Goal: Information Seeking & Learning: Learn about a topic

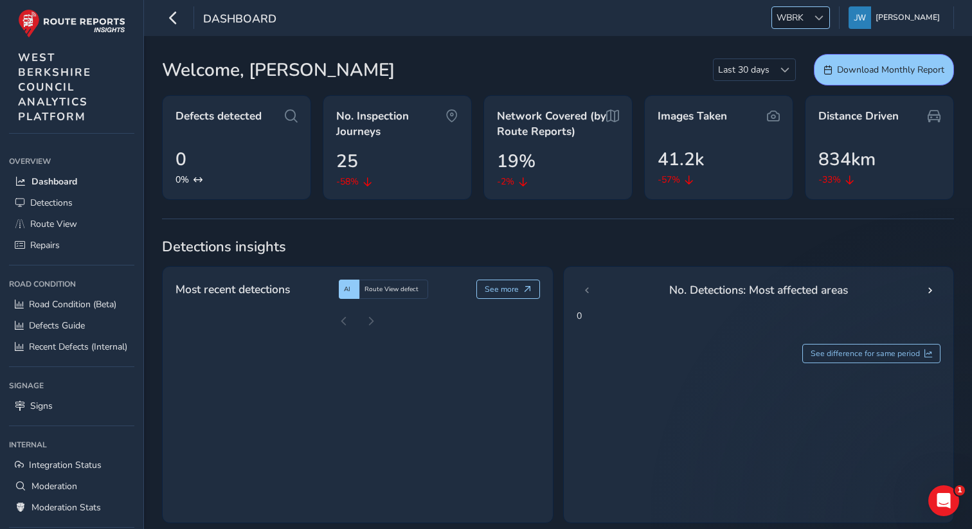
click at [806, 21] on span "WBRK" at bounding box center [790, 17] width 36 height 21
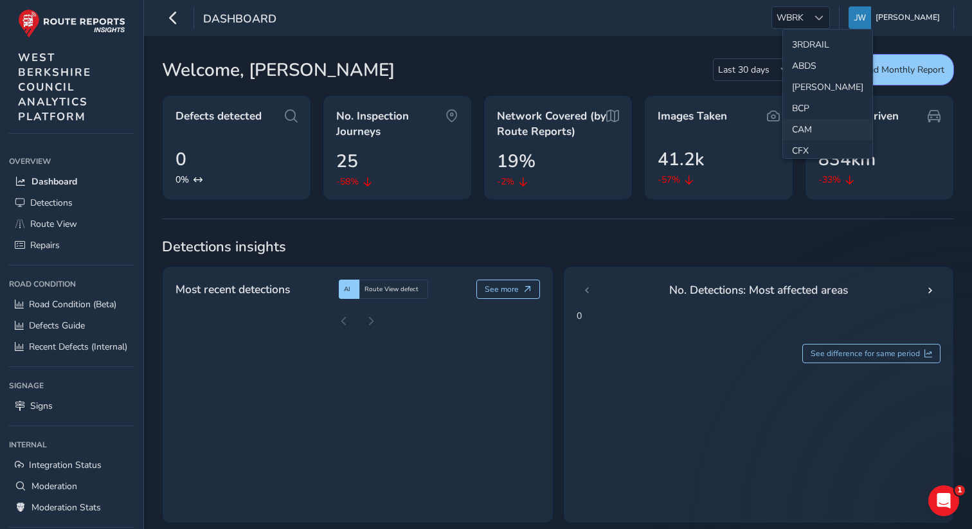
click at [807, 128] on li "CAM" at bounding box center [827, 129] width 89 height 21
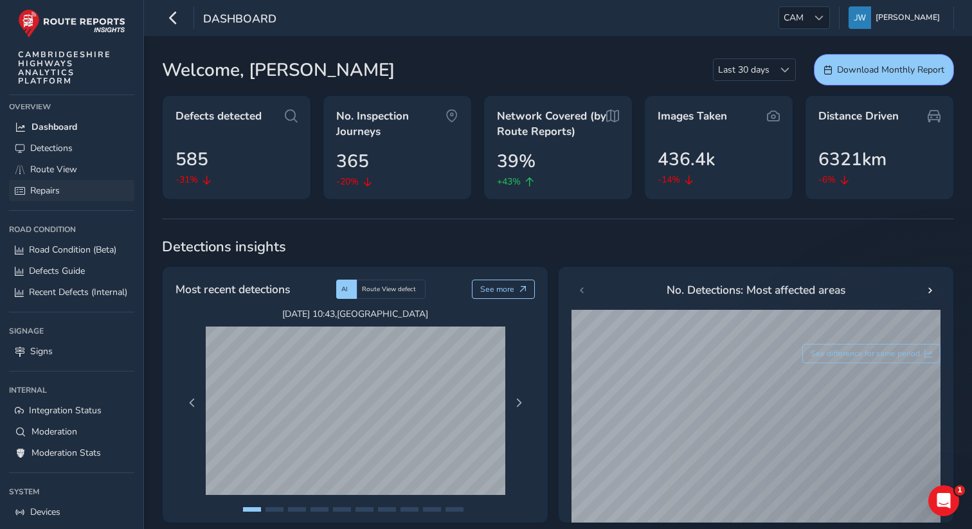
scroll to position [12, 0]
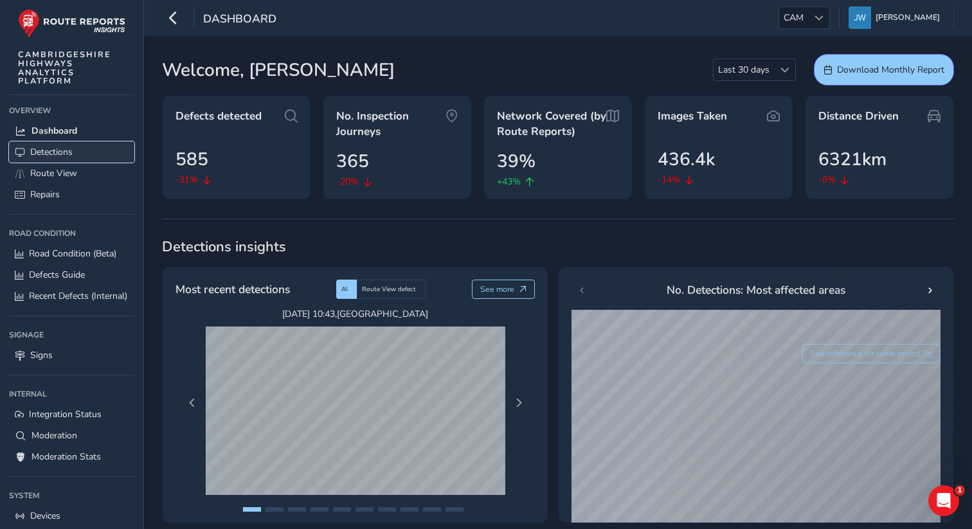
click at [76, 143] on link "Detections" at bounding box center [71, 151] width 125 height 21
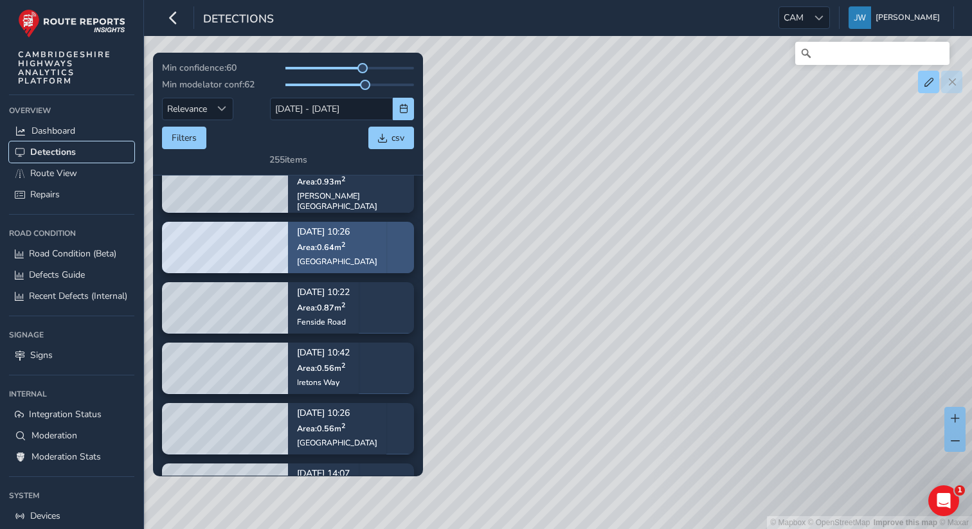
scroll to position [91, 0]
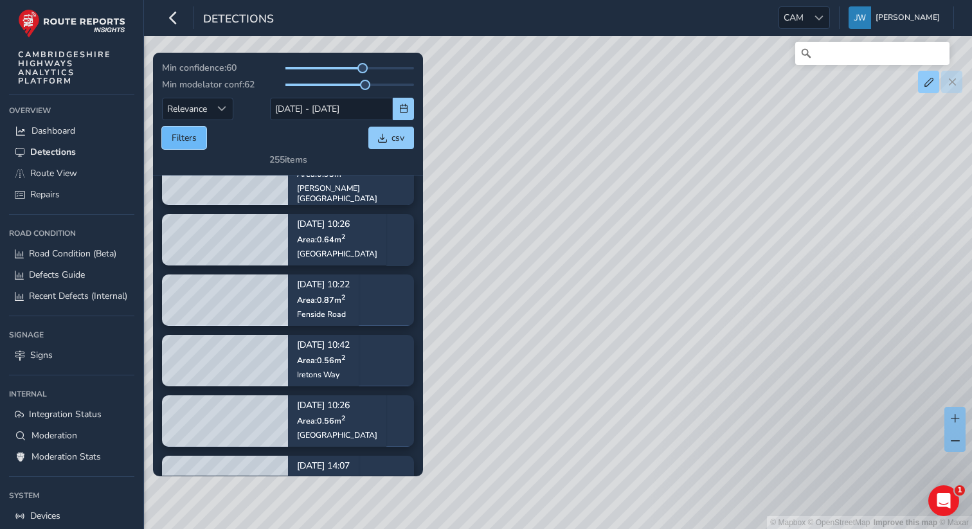
click at [179, 132] on button "Filters" at bounding box center [184, 138] width 44 height 22
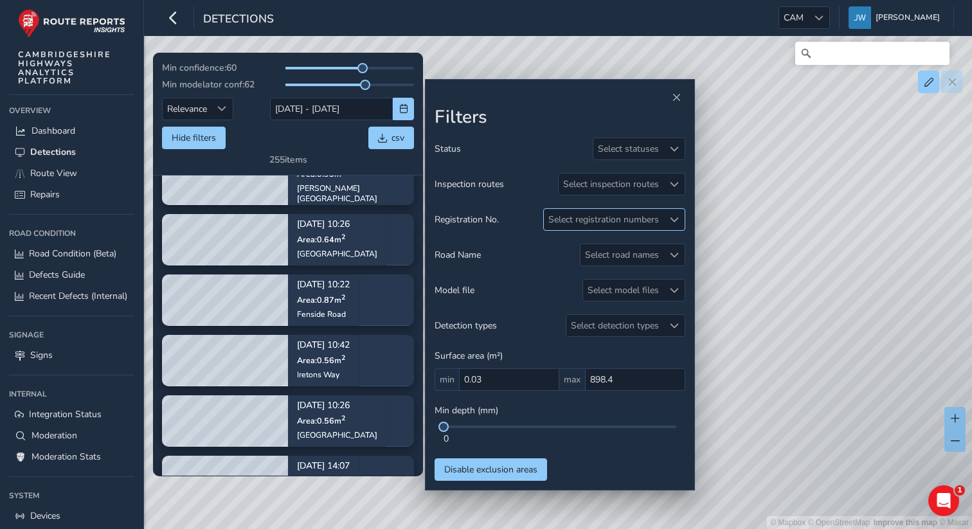
click at [630, 215] on div "Select registration numbers" at bounding box center [604, 219] width 120 height 21
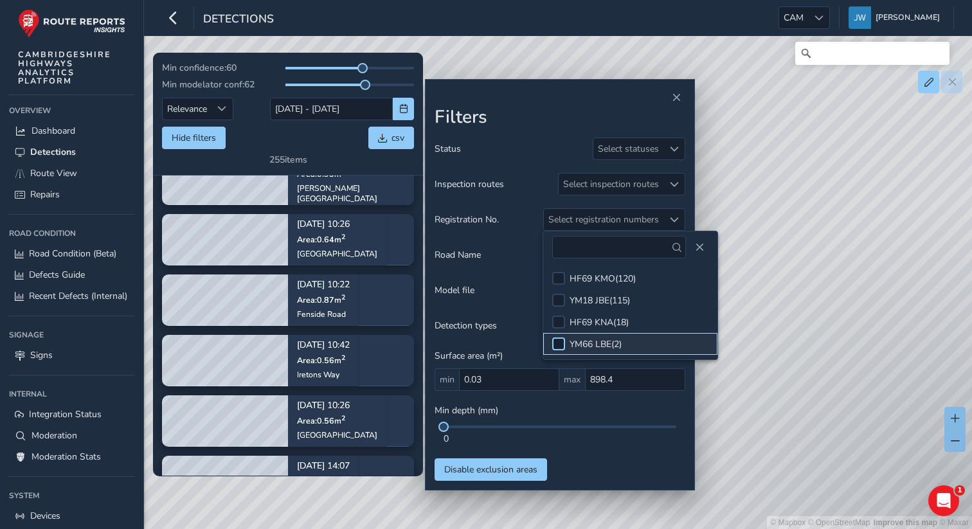
click at [555, 346] on div at bounding box center [558, 343] width 13 height 13
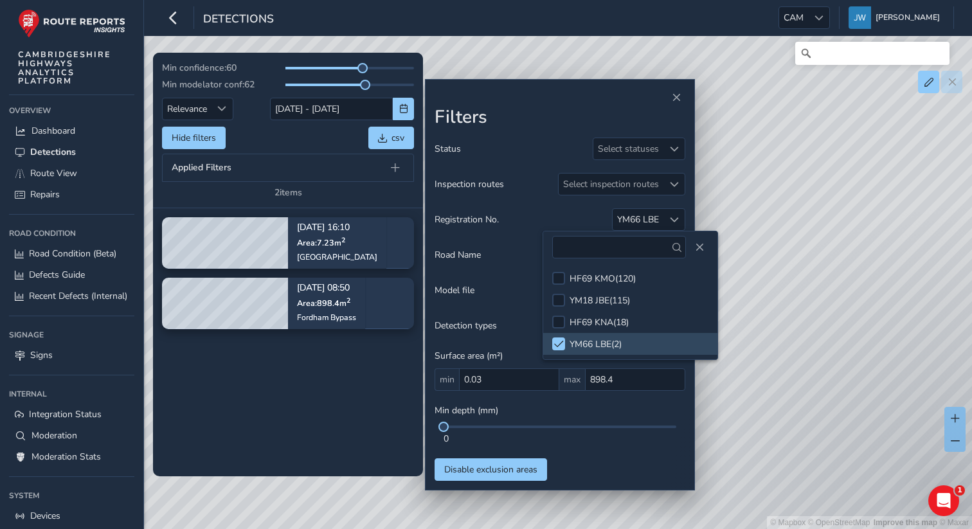
click at [325, 373] on tbody "[DATE] 16:10 Area: 7.23 m [STREET_ADDRESS] [DATE] 08:50 Area: 898.4 m 2 [GEOGRA…" at bounding box center [288, 341] width 270 height 267
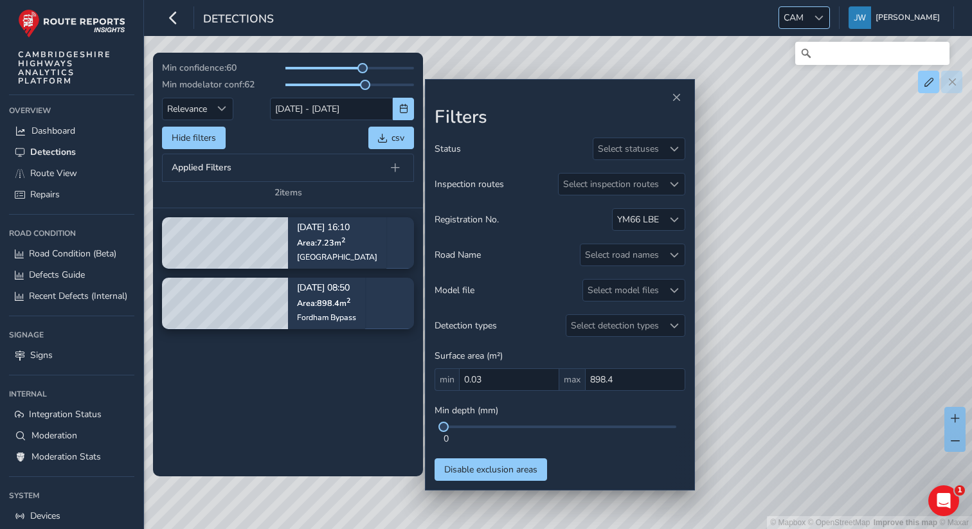
click at [808, 21] on span "CAM" at bounding box center [793, 17] width 29 height 21
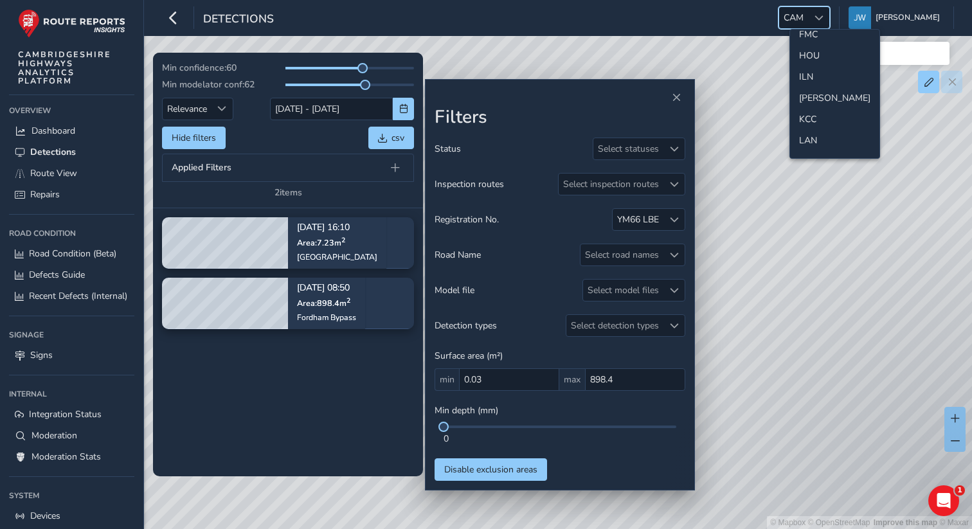
scroll to position [296, 0]
click at [805, 55] on li "ILN" at bounding box center [834, 45] width 89 height 21
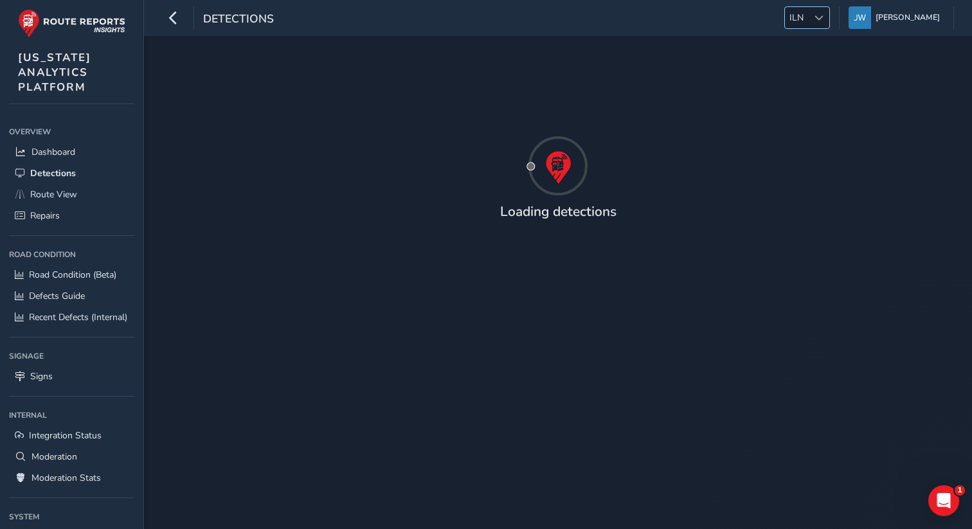
click at [822, 27] on div at bounding box center [818, 17] width 21 height 21
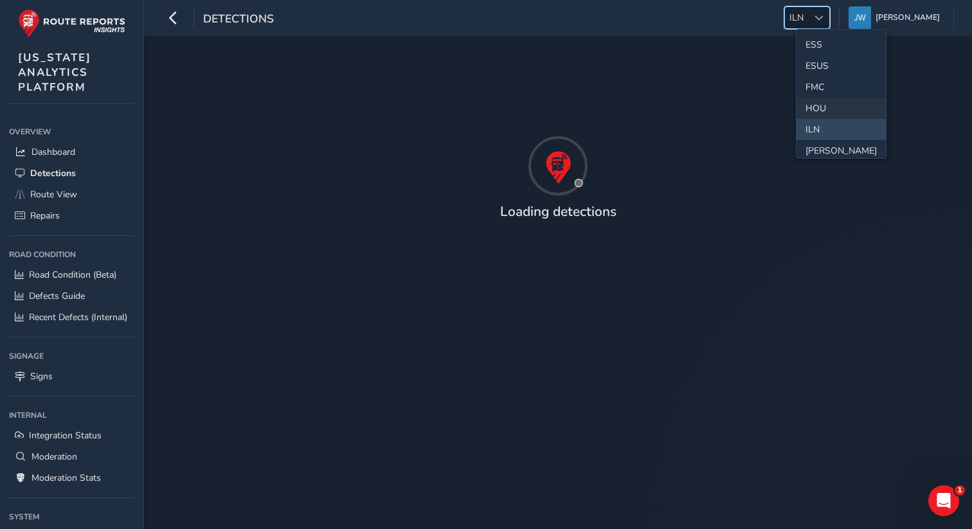
scroll to position [227, 0]
click at [813, 134] on li "[PERSON_NAME]" at bounding box center [840, 135] width 89 height 21
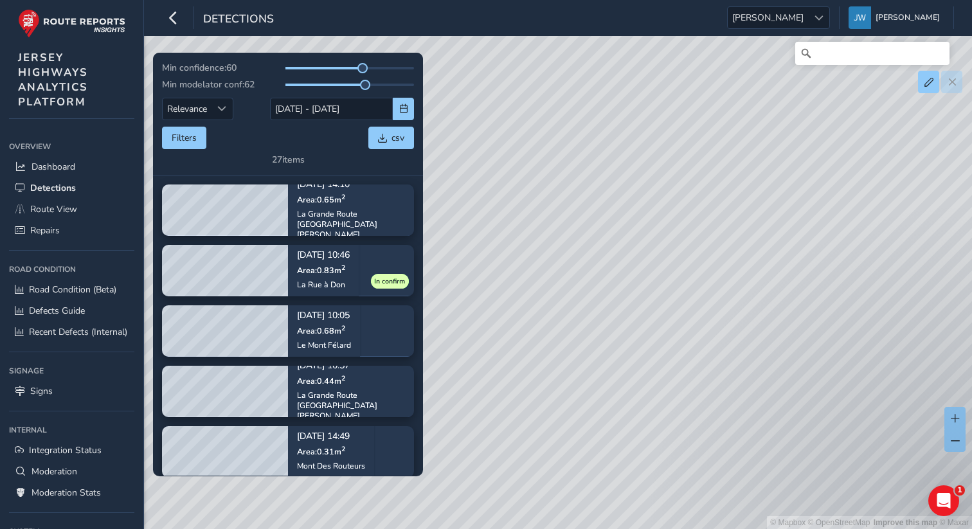
click at [814, 37] on div "© Mapbox © OpenStreetMap Improve this map © Maxar" at bounding box center [486, 264] width 972 height 529
click at [808, 19] on span "[PERSON_NAME]" at bounding box center [767, 17] width 80 height 21
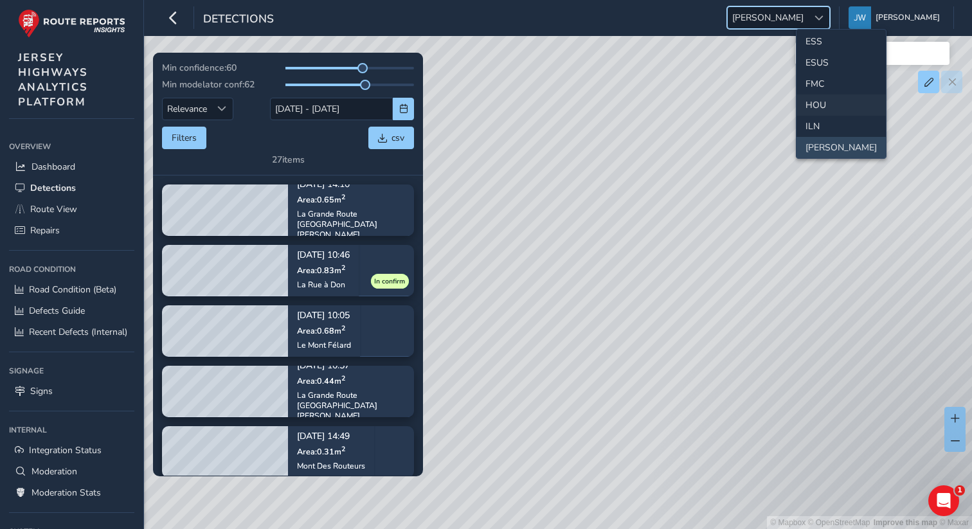
scroll to position [226, 0]
click at [815, 117] on li "ILN" at bounding box center [840, 115] width 89 height 21
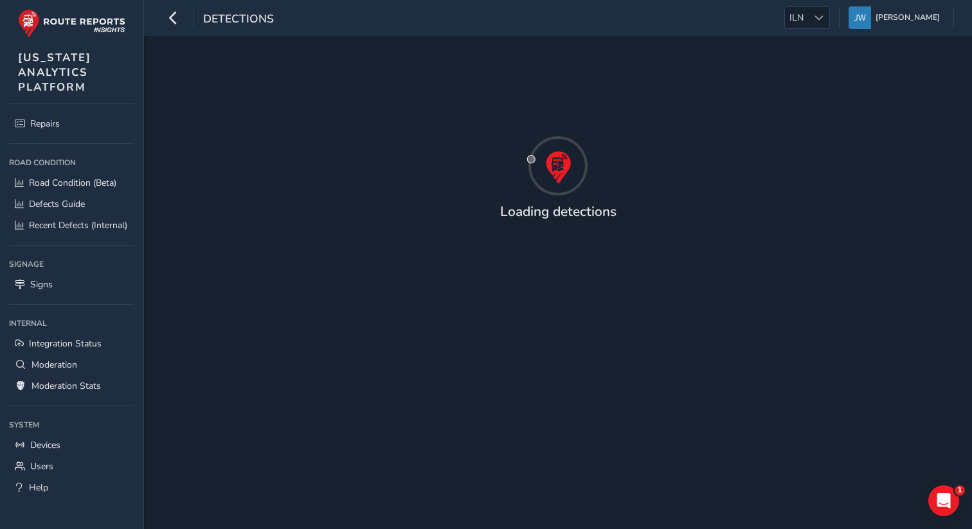
scroll to position [95, 0]
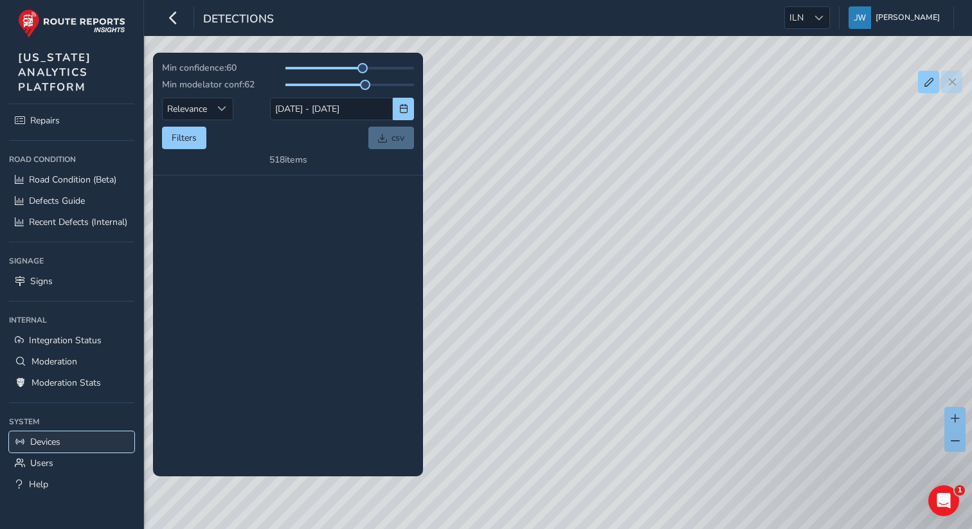
click at [41, 444] on span "Devices" at bounding box center [45, 442] width 30 height 12
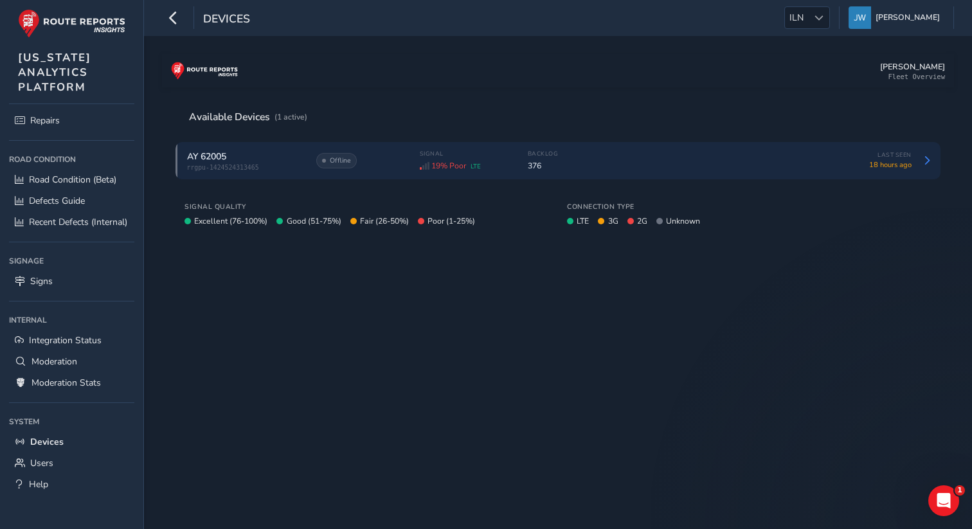
click at [528, 161] on span "376" at bounding box center [543, 166] width 31 height 10
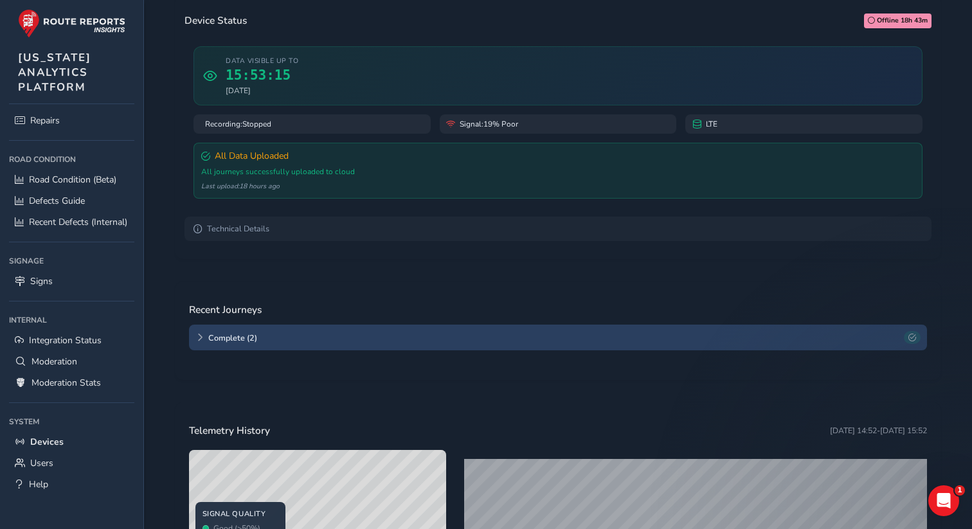
scroll to position [125, 0]
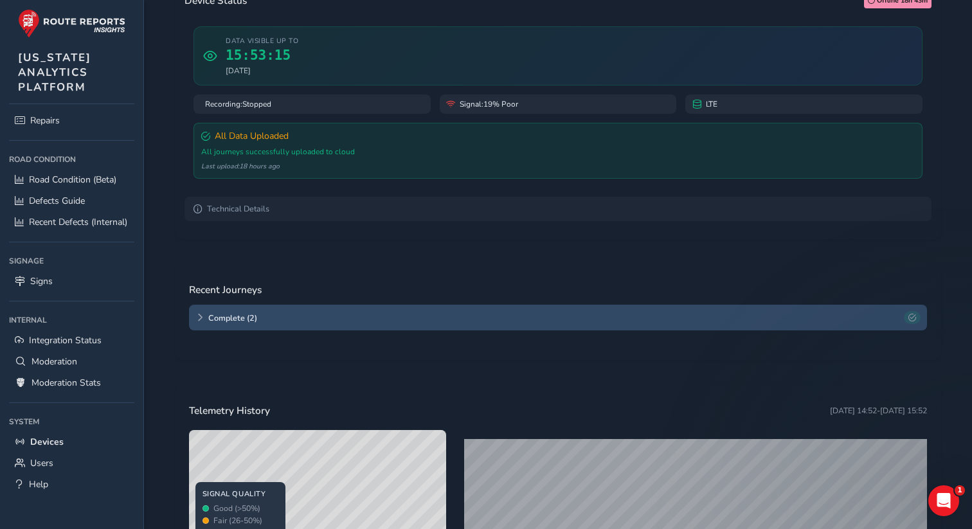
click at [208, 322] on span "Complete ( 2 )" at bounding box center [553, 317] width 691 height 11
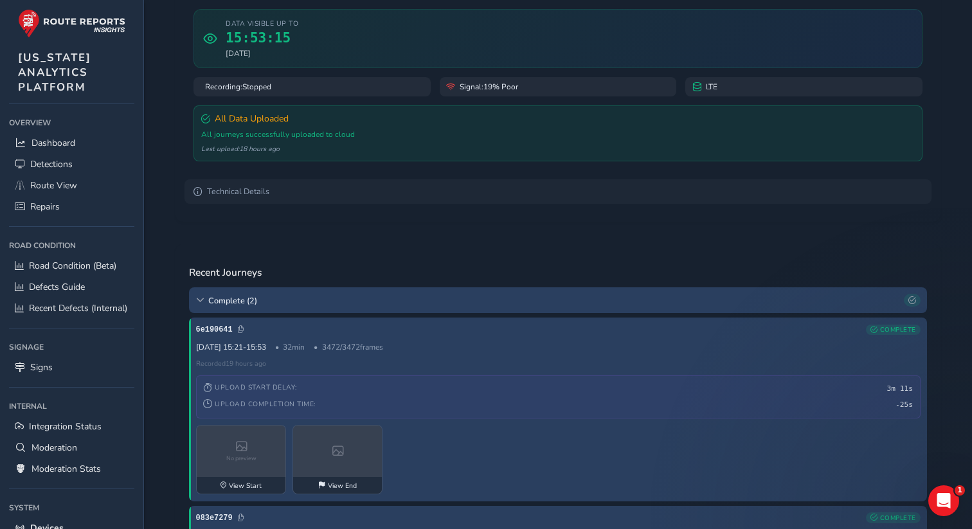
scroll to position [0, 0]
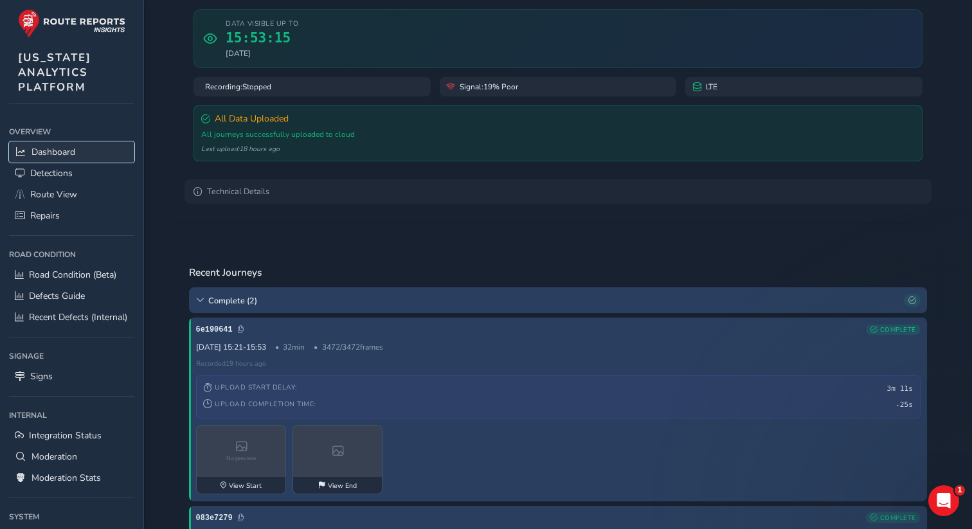
click at [62, 148] on span "Dashboard" at bounding box center [53, 152] width 44 height 12
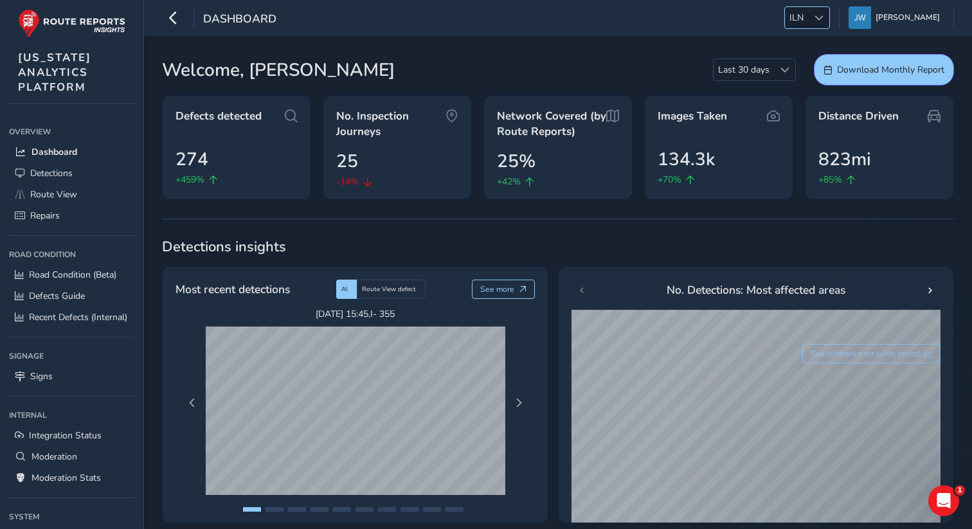
click at [808, 23] on span "ILN" at bounding box center [796, 17] width 23 height 21
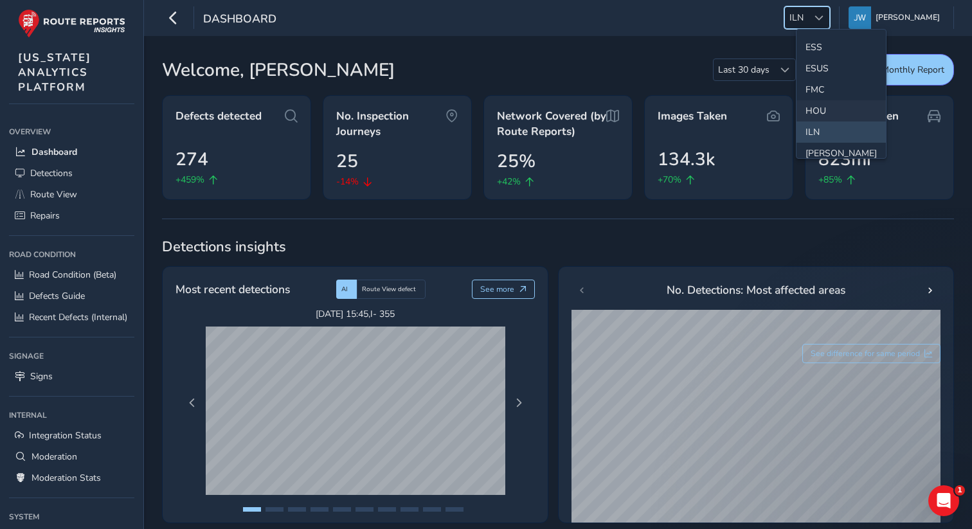
scroll to position [226, 0]
click at [820, 131] on li "[PERSON_NAME]" at bounding box center [840, 136] width 89 height 21
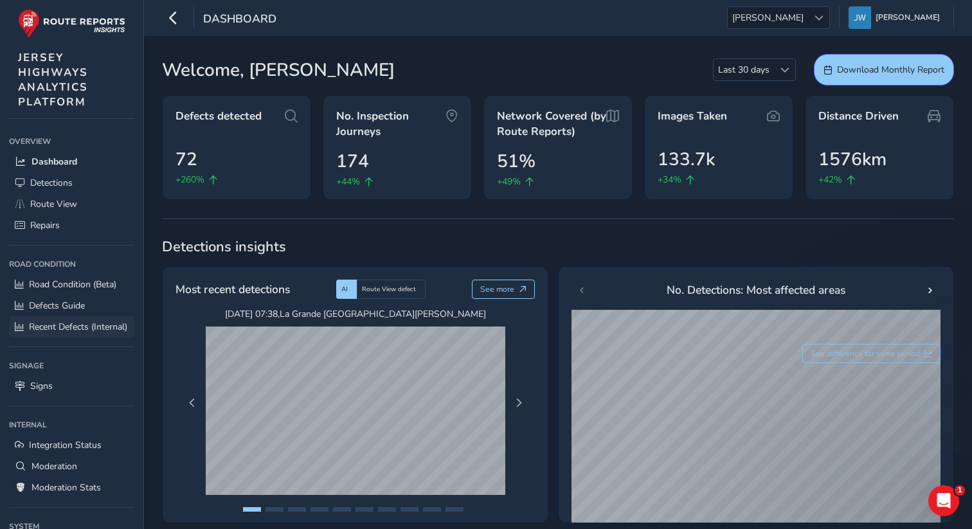
scroll to position [0, 0]
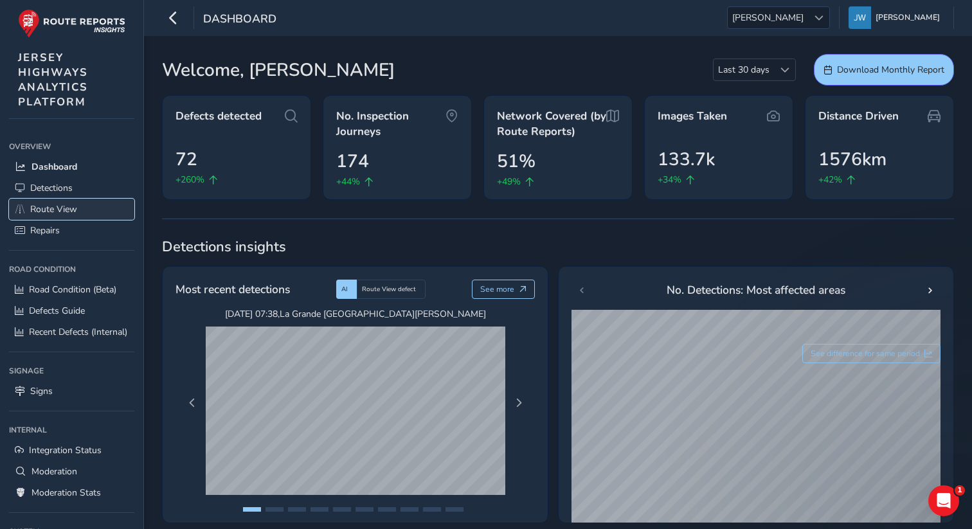
click at [56, 209] on span "Route View" at bounding box center [53, 209] width 47 height 12
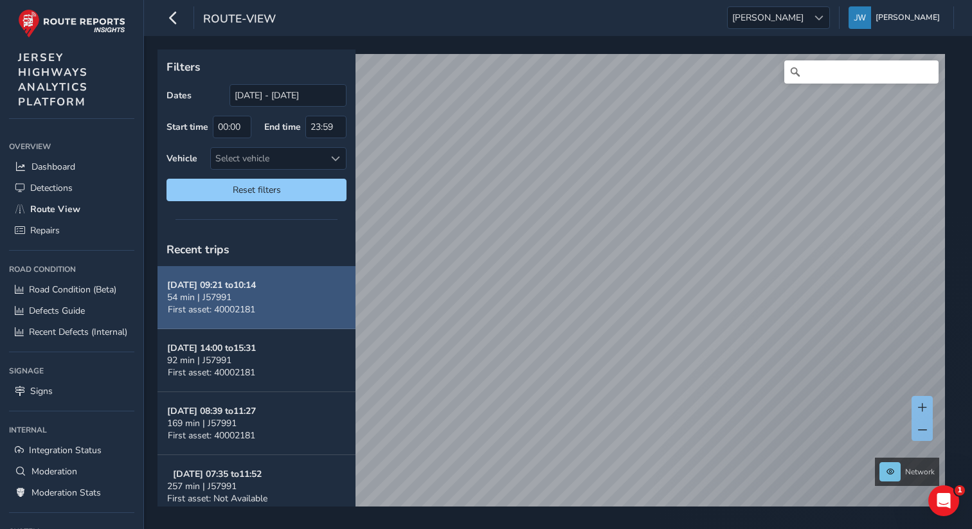
click at [274, 302] on button "[DATE] 09:21 to 10:14 54 min | J57991 First asset: 40002181" at bounding box center [256, 297] width 198 height 63
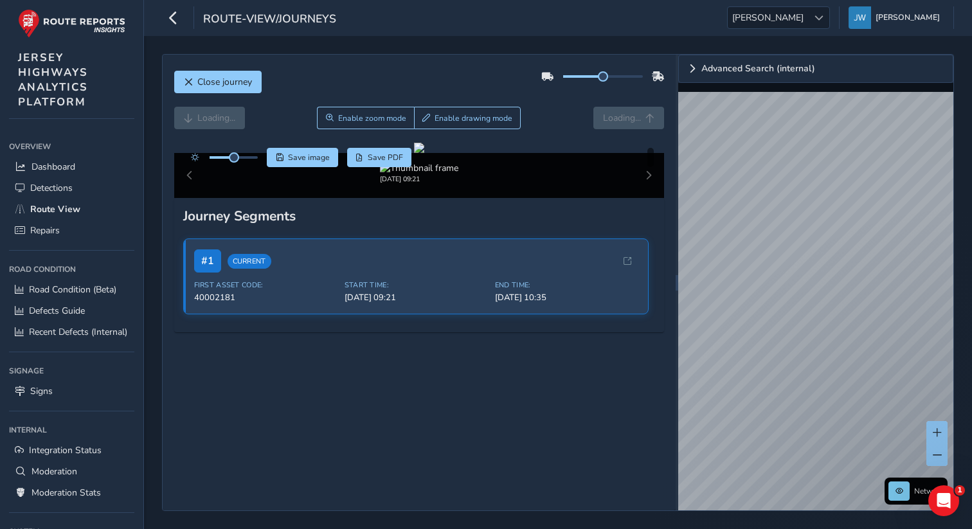
scroll to position [130, 0]
click at [182, 24] on button "button" at bounding box center [173, 17] width 22 height 22
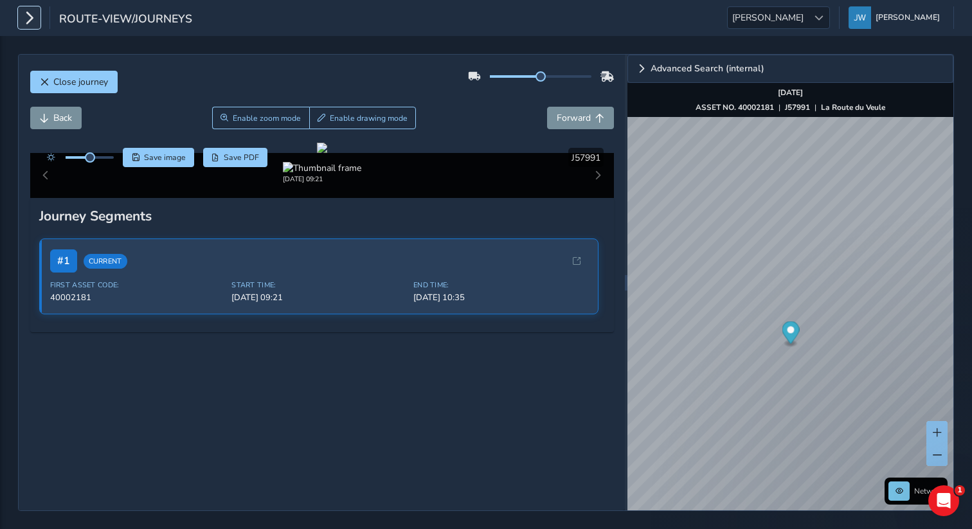
click at [27, 21] on icon "button" at bounding box center [28, 17] width 13 height 22
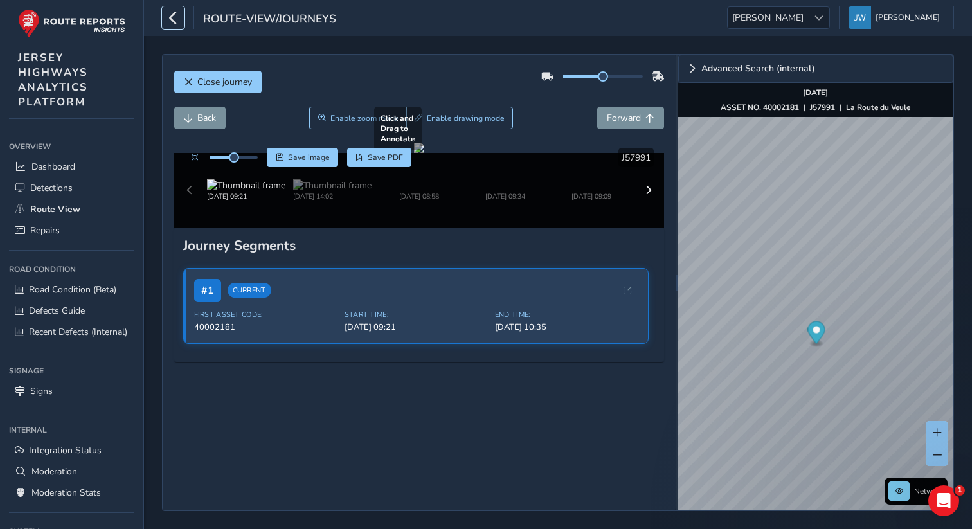
scroll to position [125, 0]
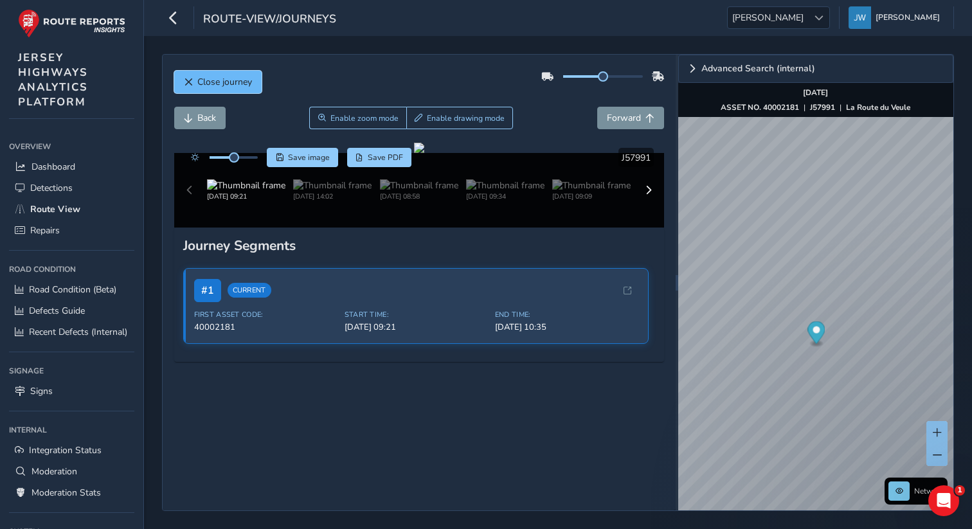
click at [200, 76] on span "Close journey" at bounding box center [224, 82] width 55 height 12
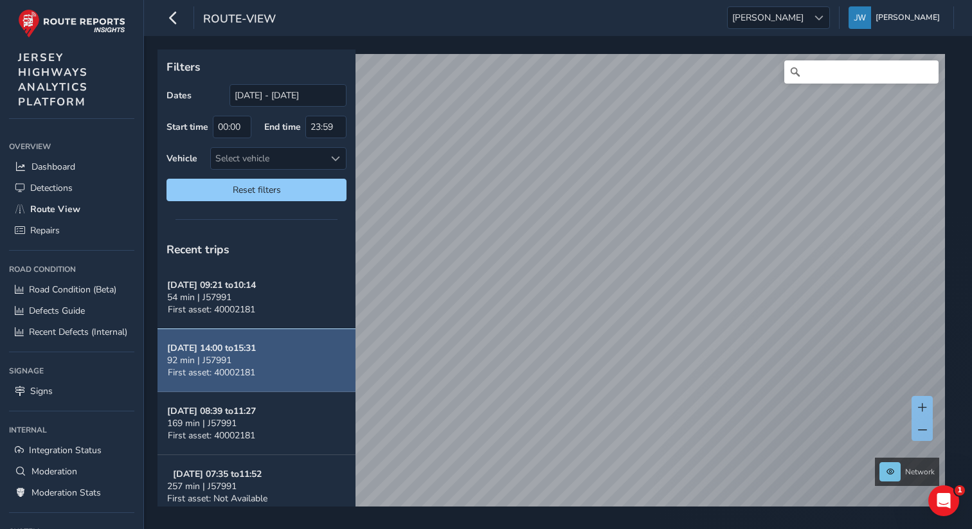
click at [287, 373] on button "[DATE] 14:00 to 15:31 92 min | J57991 First asset: 40002181" at bounding box center [256, 360] width 198 height 63
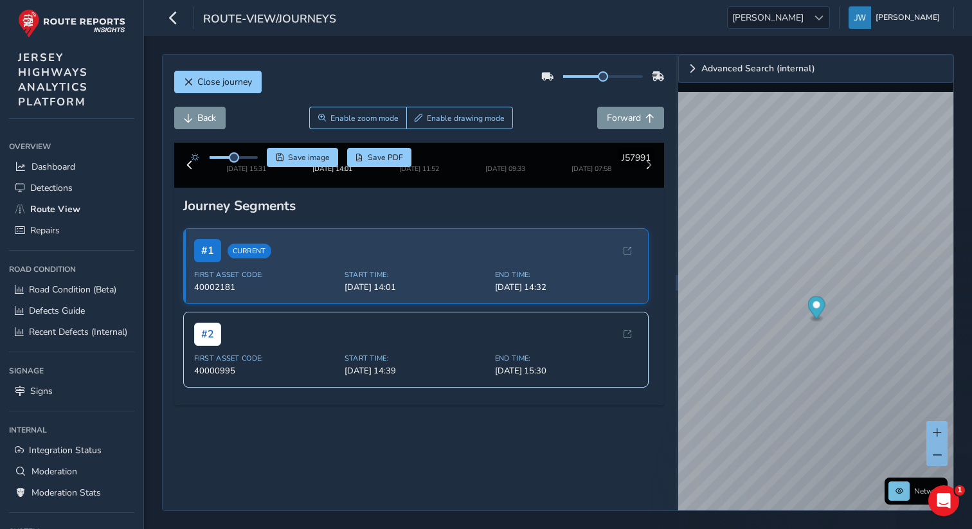
scroll to position [209, 0]
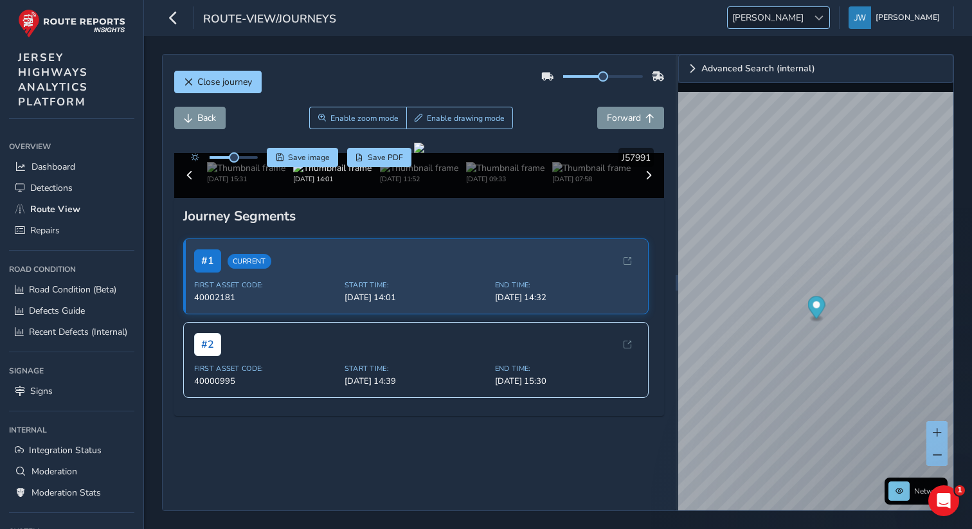
click at [808, 16] on span "[PERSON_NAME]" at bounding box center [767, 17] width 80 height 21
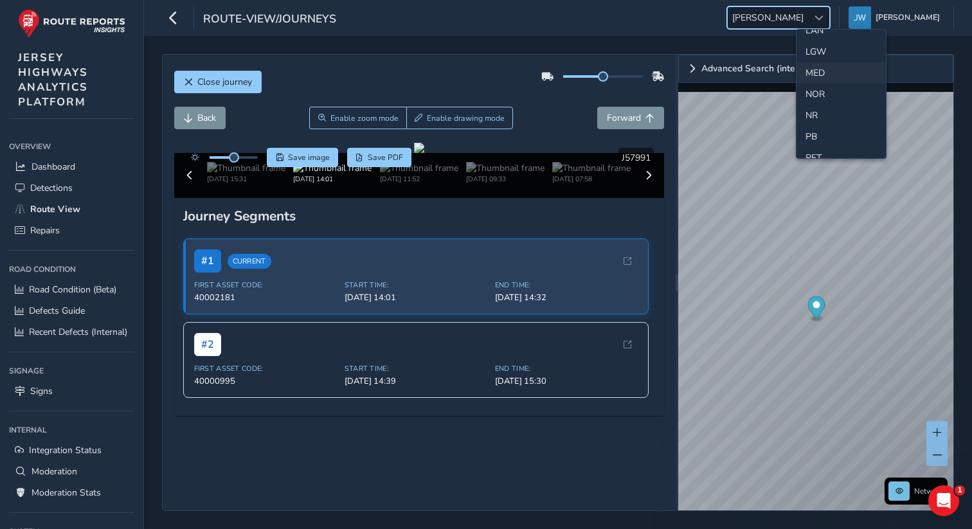
scroll to position [348, 0]
click at [808, 57] on li "LAN" at bounding box center [840, 57] width 89 height 21
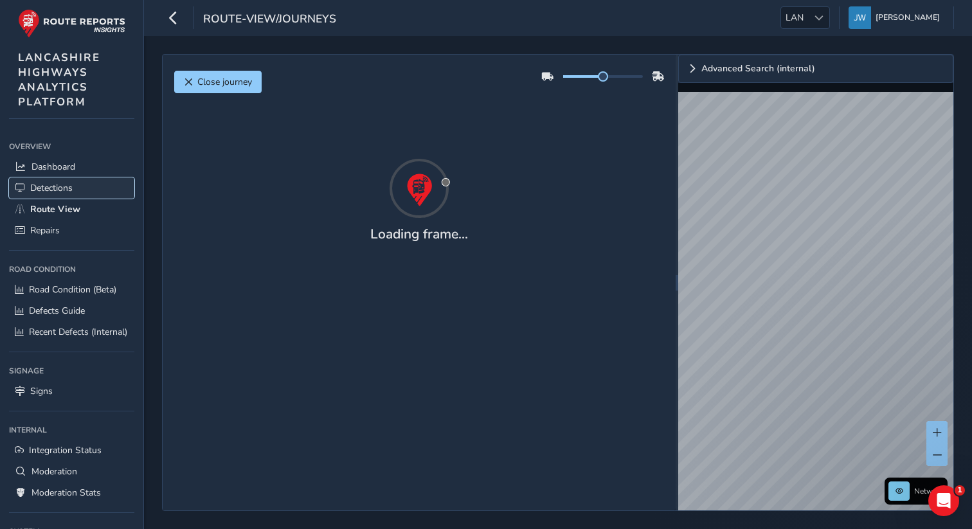
click at [62, 190] on span "Detections" at bounding box center [51, 188] width 42 height 12
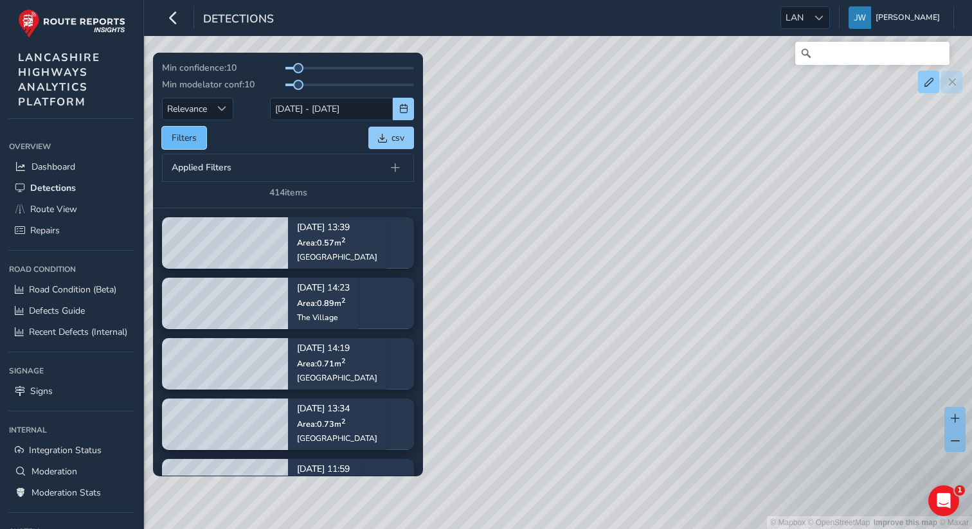
click at [195, 135] on button "Filters" at bounding box center [184, 138] width 44 height 22
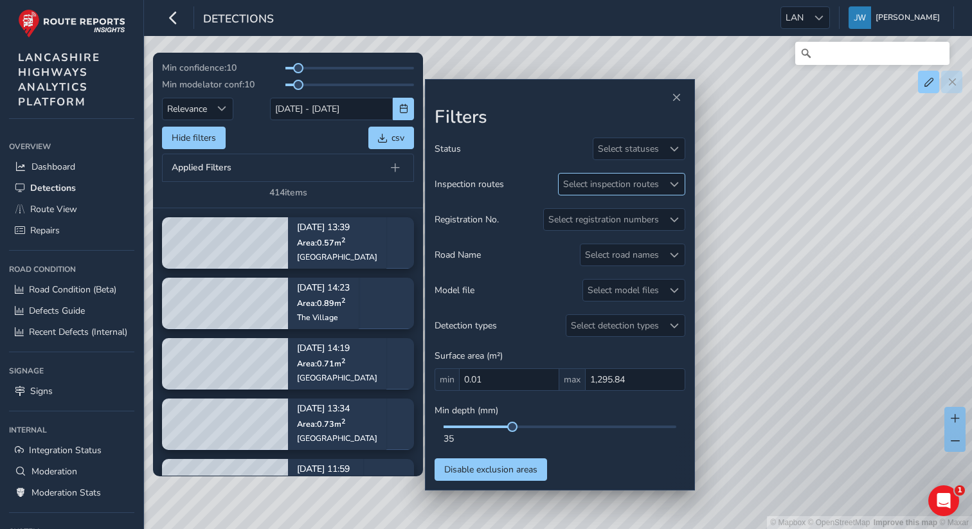
click at [616, 186] on div "Select inspection routes" at bounding box center [610, 183] width 105 height 21
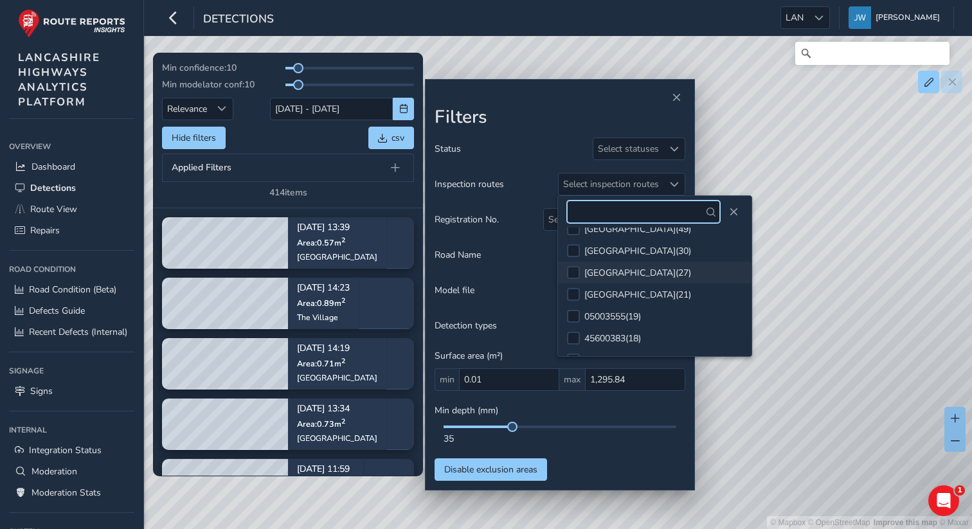
scroll to position [53, 0]
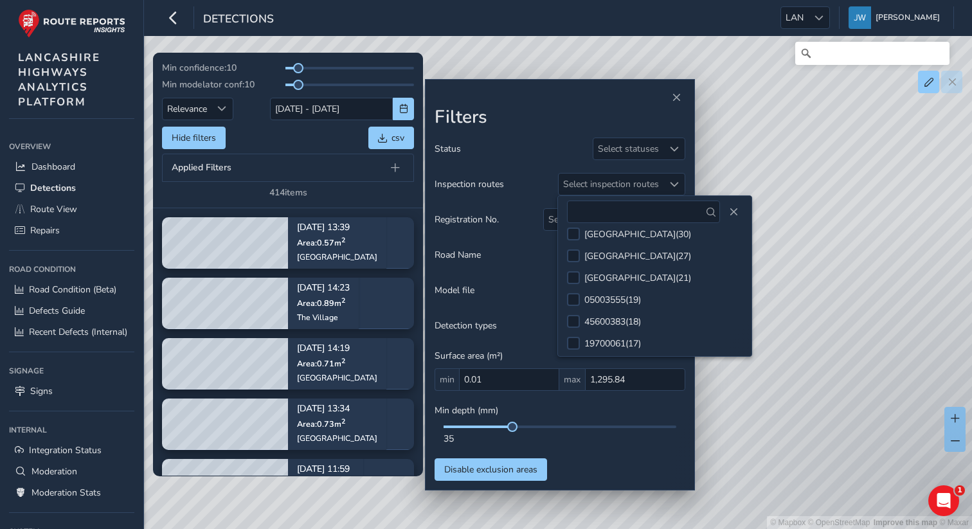
click at [542, 102] on div at bounding box center [559, 98] width 251 height 18
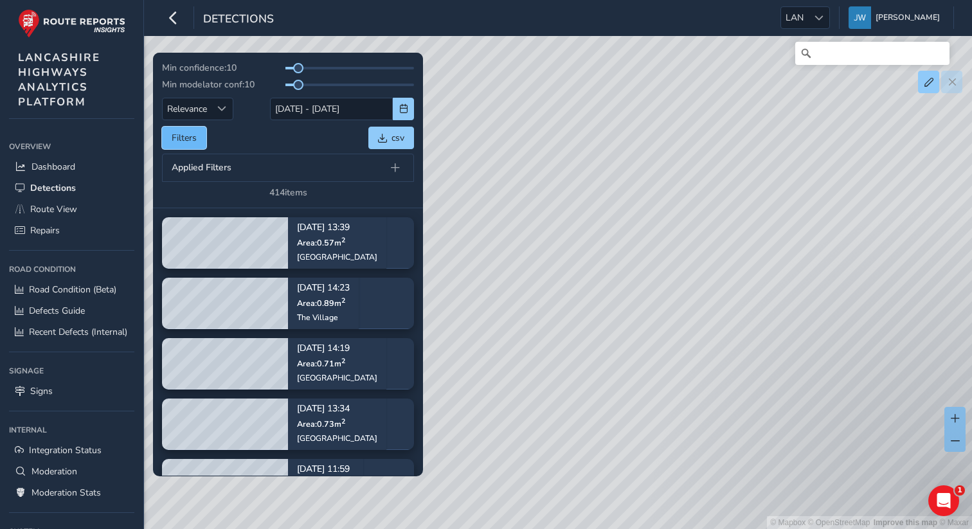
click at [191, 145] on button "Filters" at bounding box center [184, 138] width 44 height 22
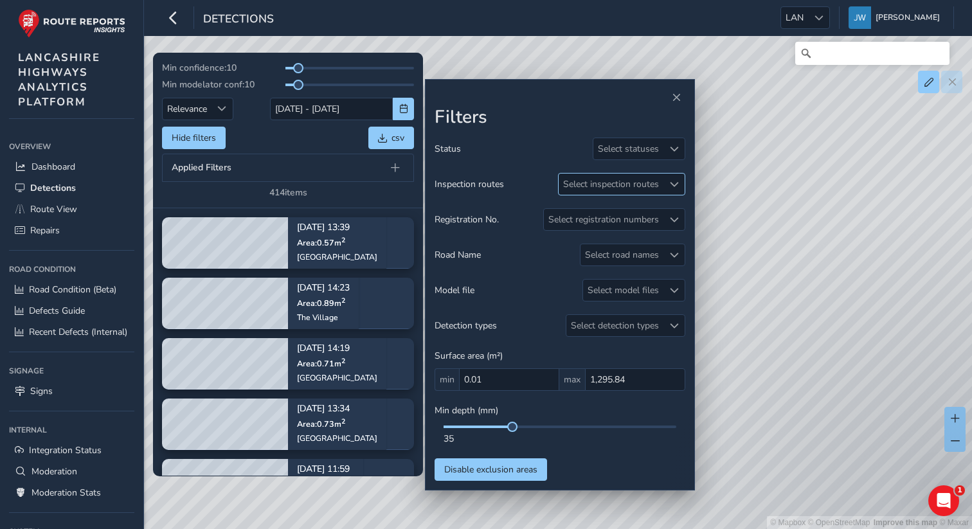
click at [654, 182] on div "Select inspection routes" at bounding box center [610, 183] width 105 height 21
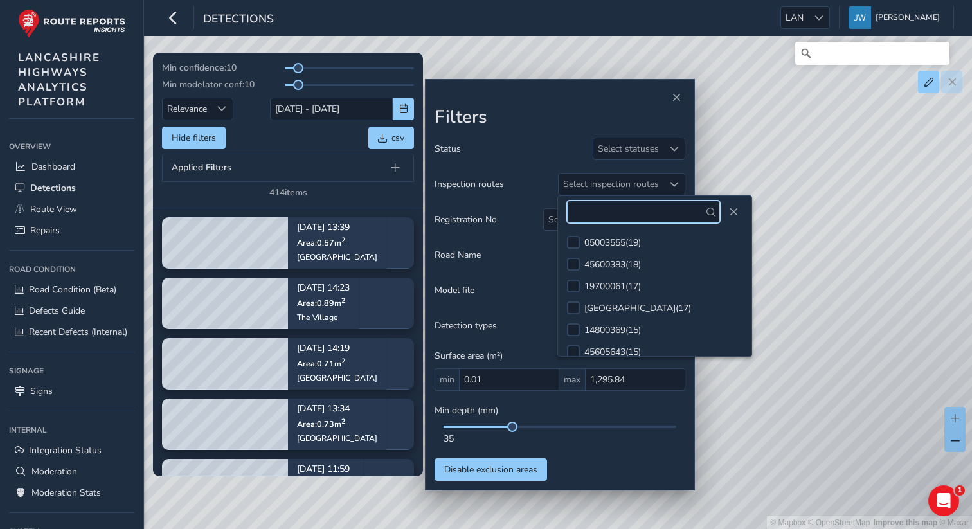
scroll to position [142, 0]
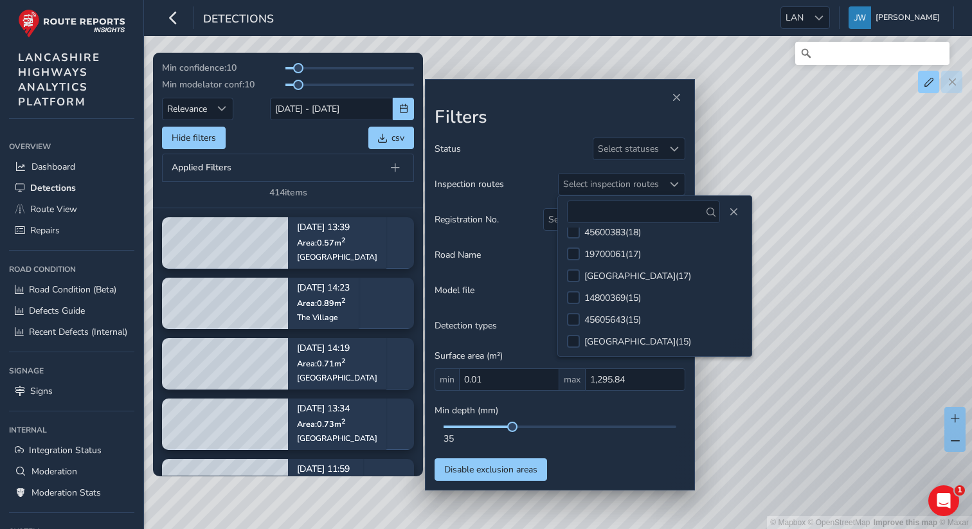
click at [546, 96] on div at bounding box center [559, 98] width 251 height 18
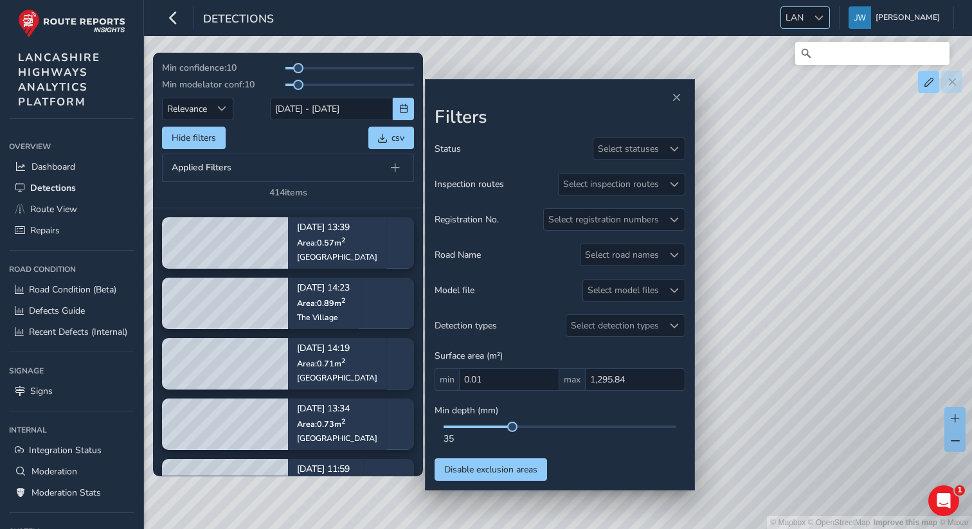
click at [819, 24] on div at bounding box center [818, 17] width 21 height 21
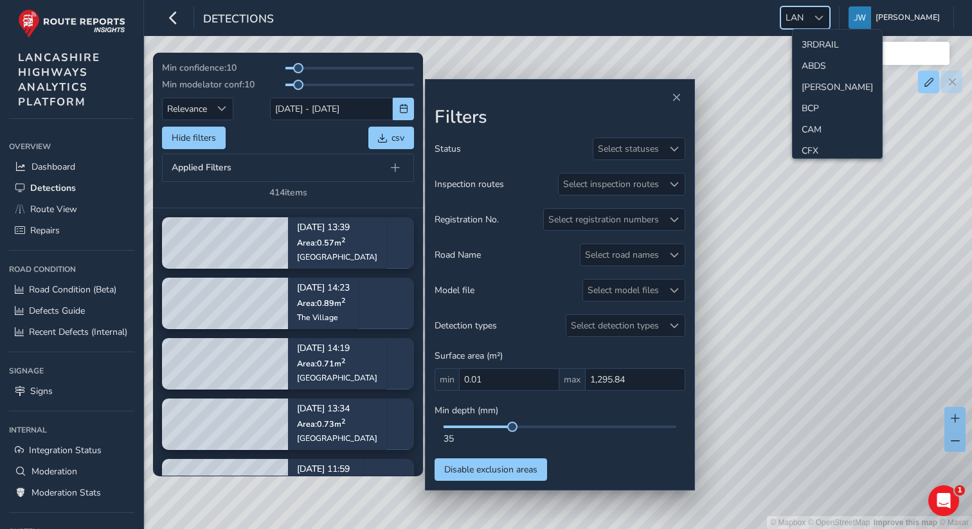
scroll to position [258, 0]
click at [823, 102] on li "[PERSON_NAME]" at bounding box center [836, 104] width 89 height 21
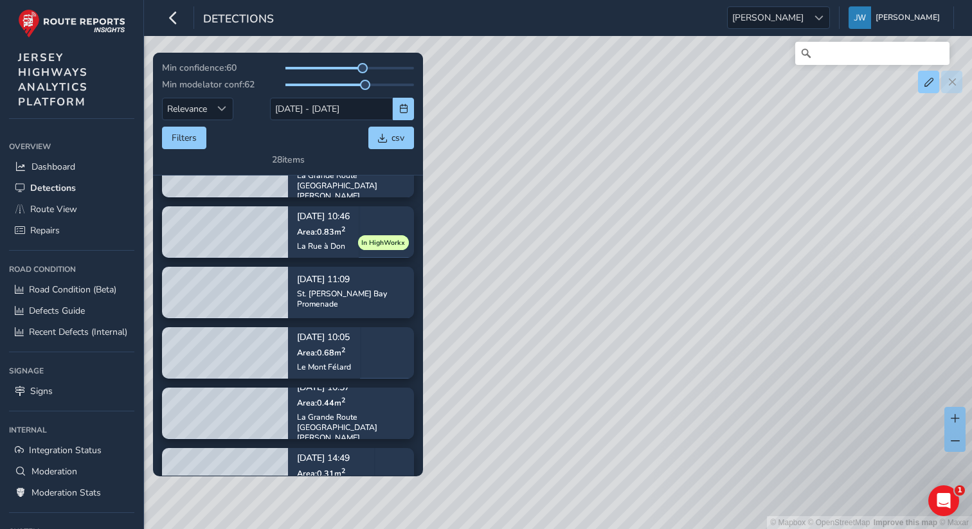
scroll to position [21, 0]
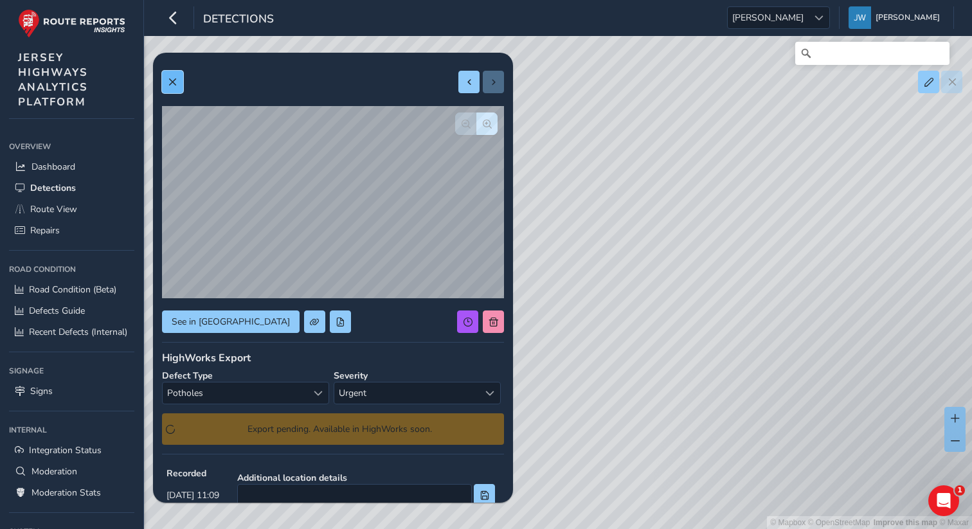
click at [175, 77] on button at bounding box center [172, 82] width 21 height 22
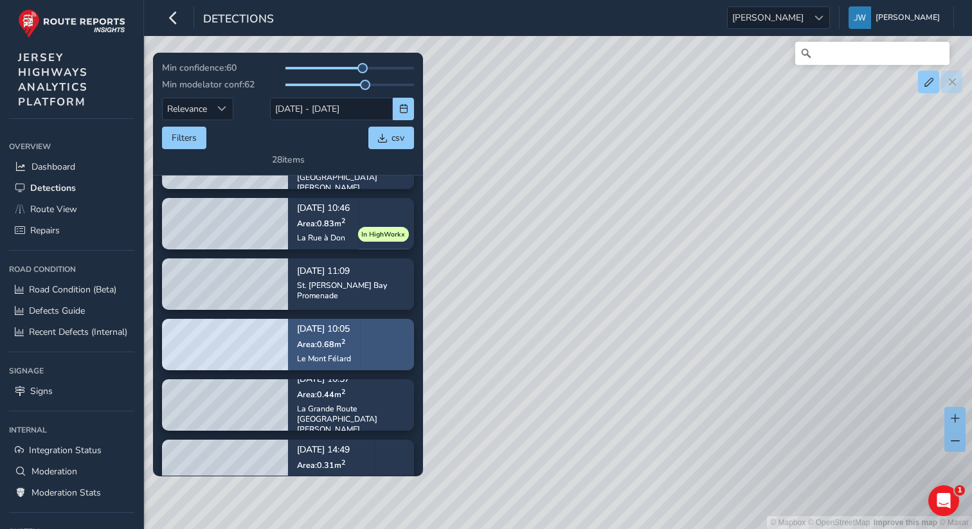
scroll to position [58, 0]
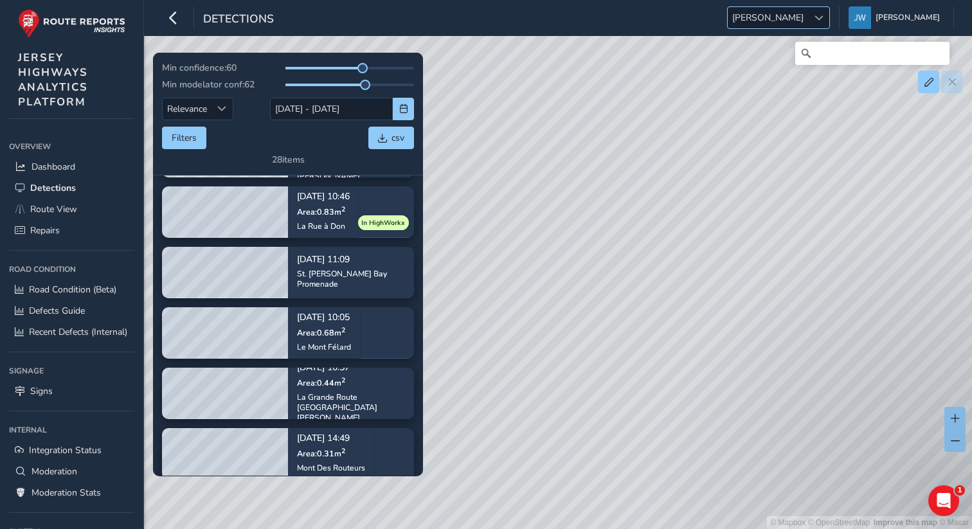
click at [808, 22] on span "[PERSON_NAME]" at bounding box center [767, 17] width 80 height 21
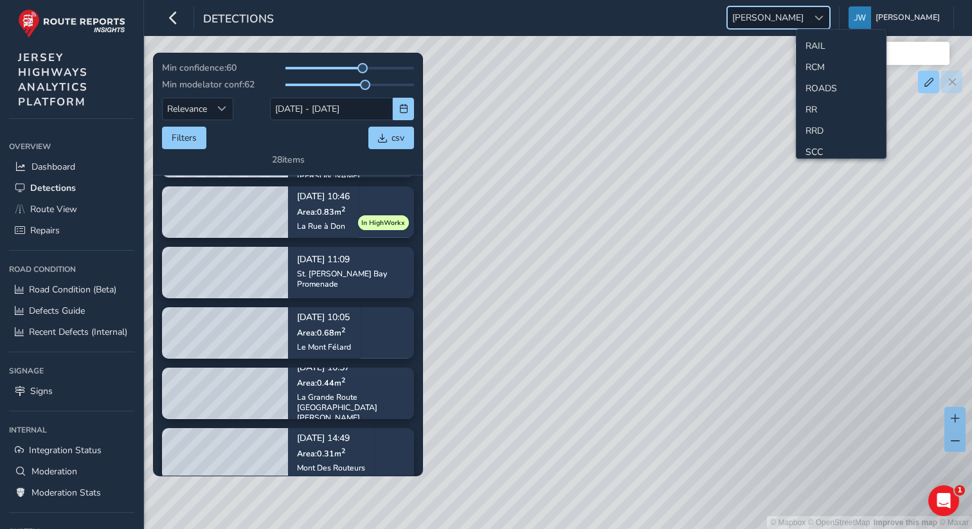
scroll to position [644, 0]
click at [819, 122] on li "WBRK" at bounding box center [840, 121] width 89 height 21
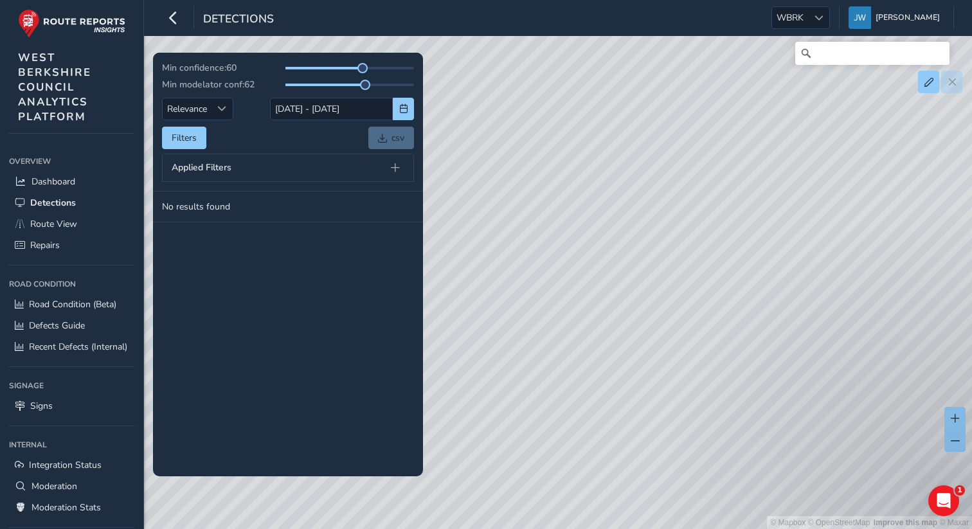
scroll to position [23, 0]
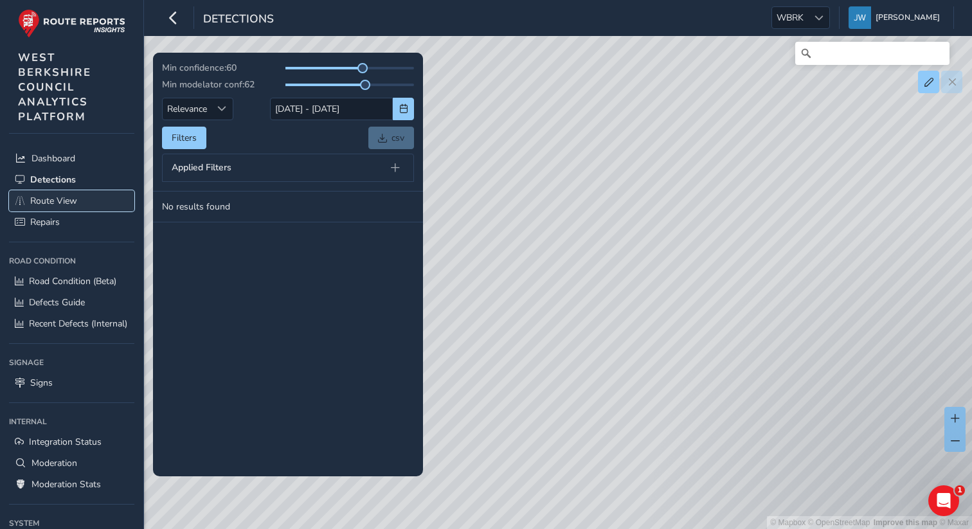
click at [65, 200] on span "Route View" at bounding box center [53, 201] width 47 height 12
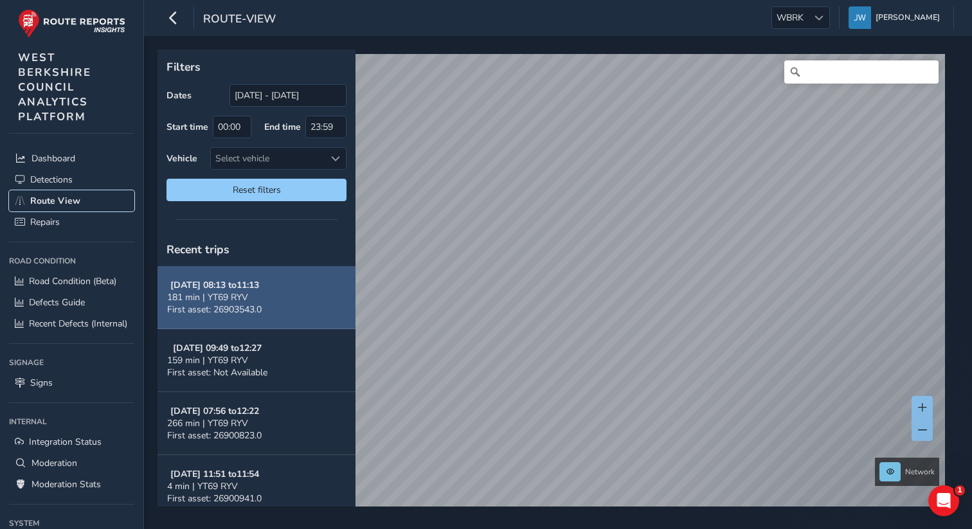
click at [214, 293] on span "181 min | YT69 RYV" at bounding box center [207, 297] width 81 height 12
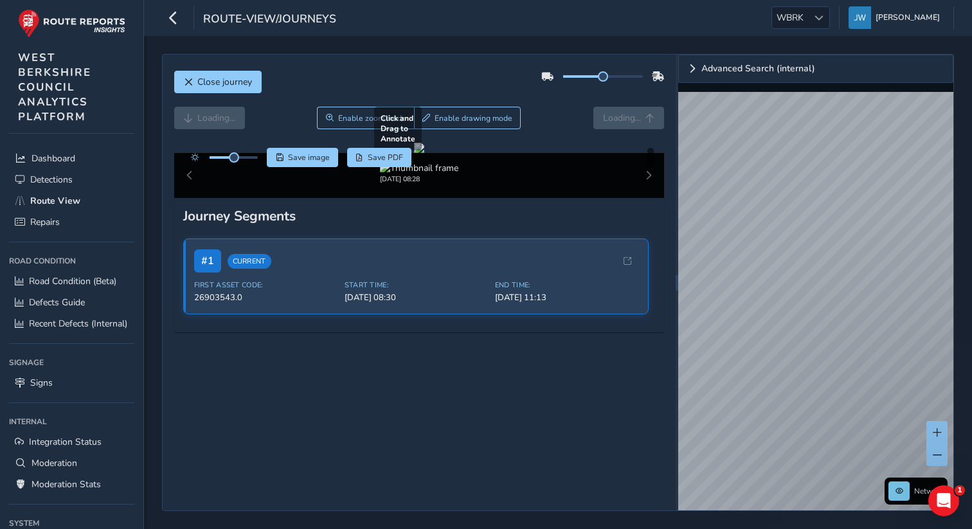
click at [424, 153] on div at bounding box center [419, 148] width 10 height 10
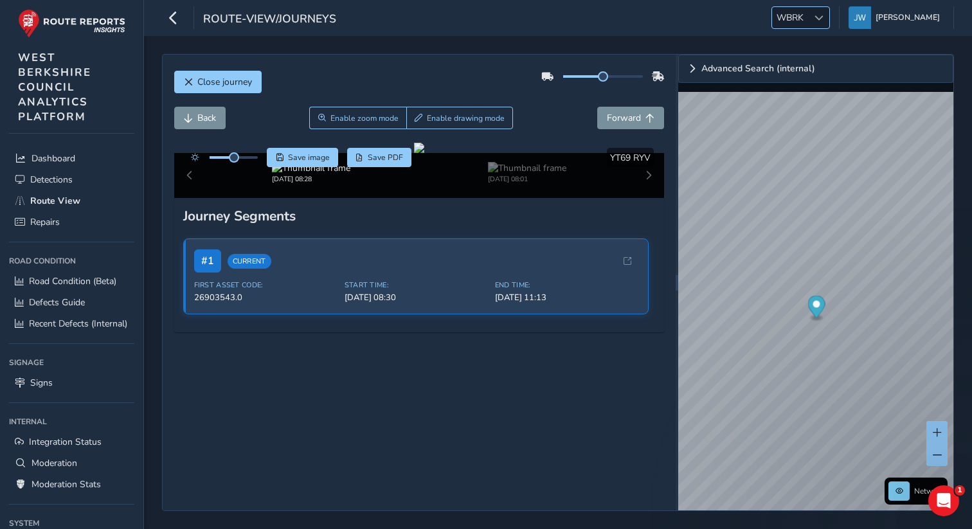
click at [829, 26] on div at bounding box center [818, 17] width 21 height 21
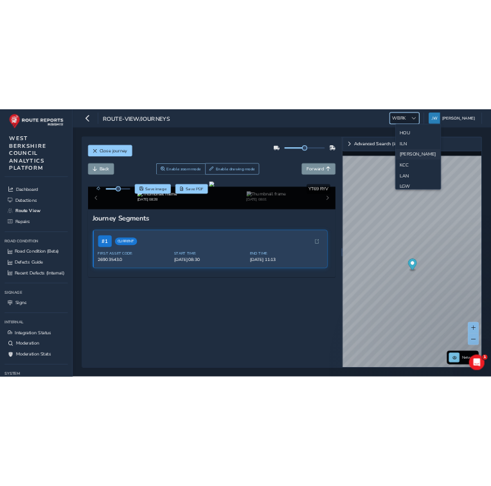
scroll to position [272, 0]
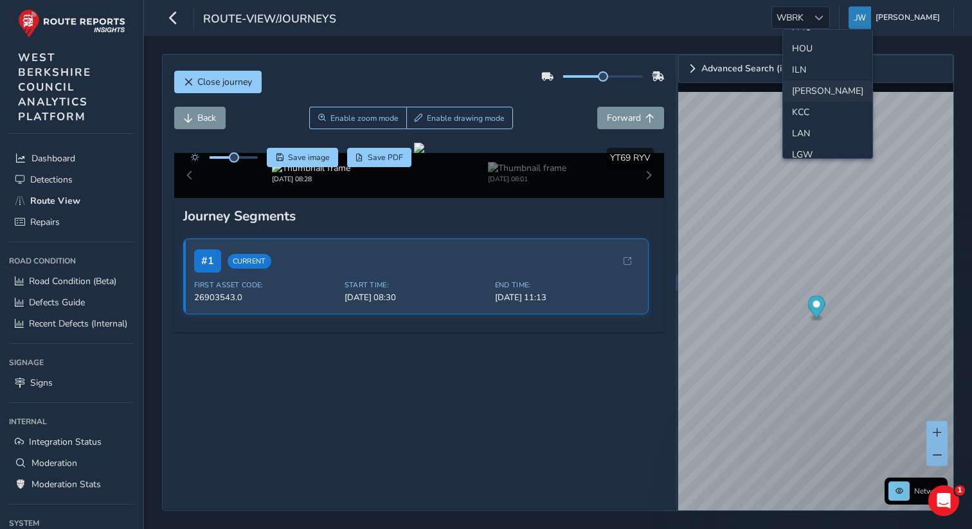
click at [801, 85] on li "[PERSON_NAME]" at bounding box center [827, 90] width 89 height 21
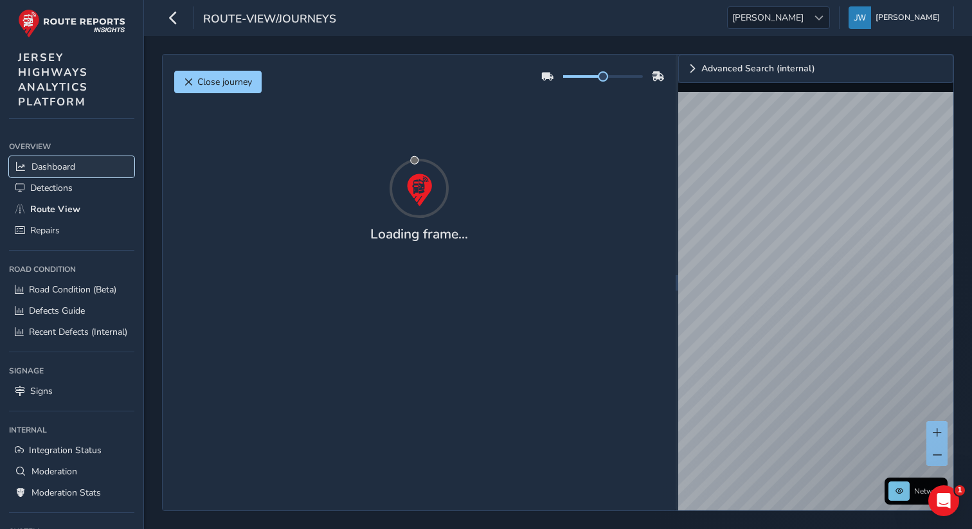
click at [62, 170] on span "Dashboard" at bounding box center [53, 167] width 44 height 12
